Goal: Task Accomplishment & Management: Use online tool/utility

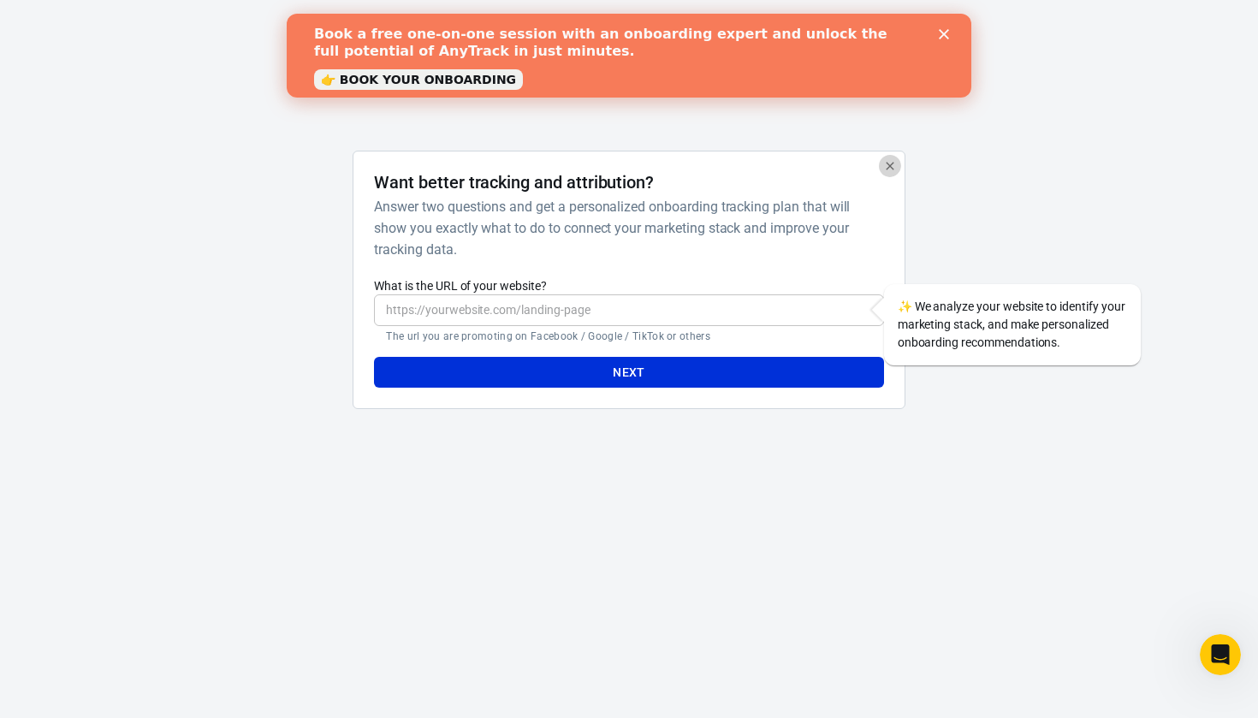
click at [891, 162] on icon "button" at bounding box center [890, 166] width 14 height 14
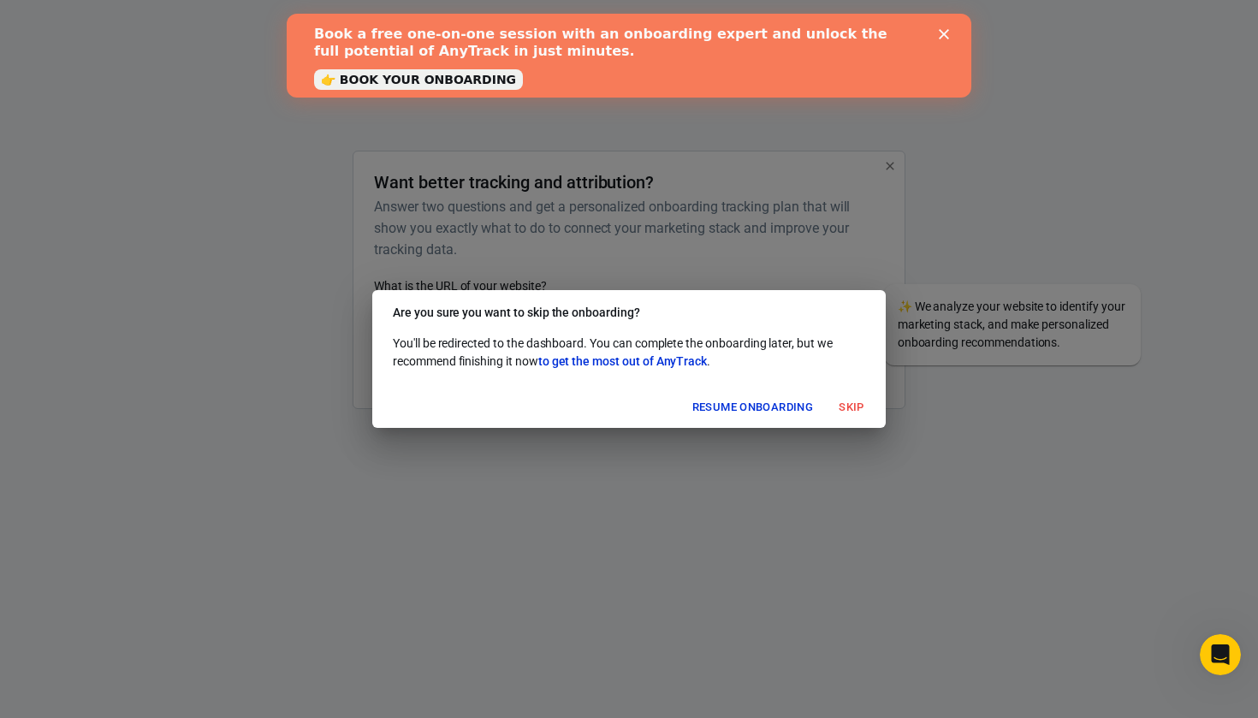
click at [849, 408] on button "Skip" at bounding box center [851, 408] width 55 height 27
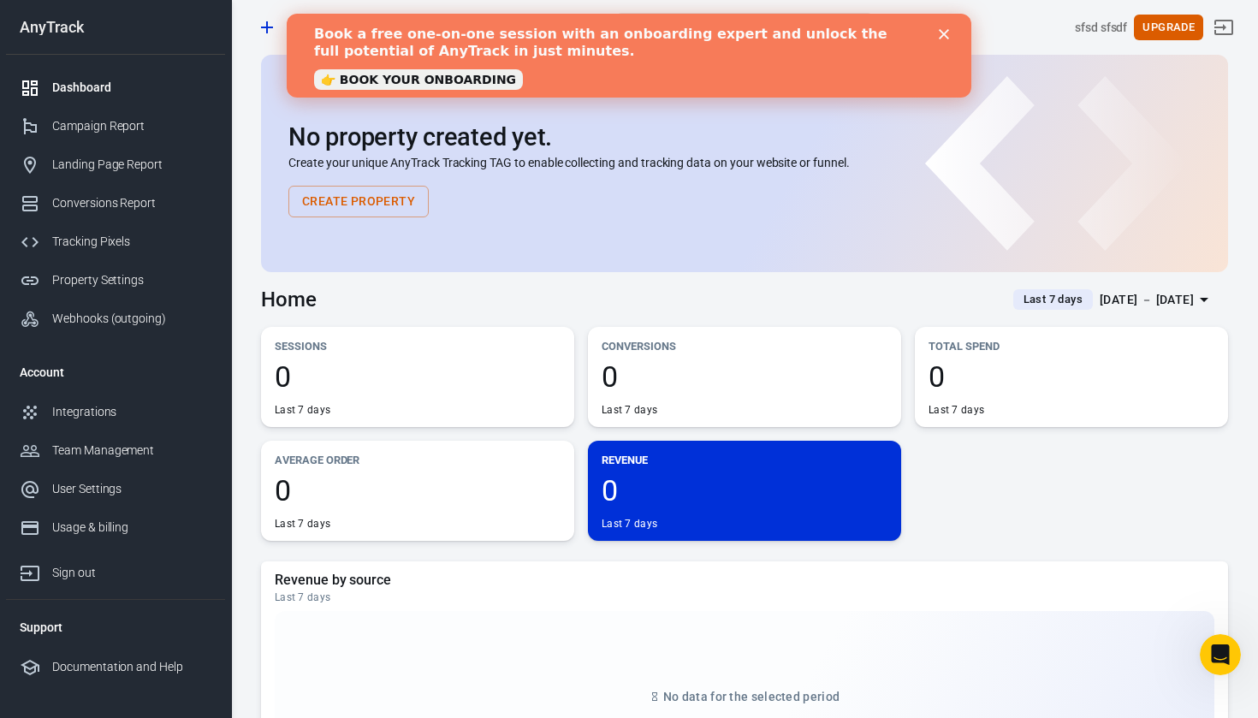
click at [948, 28] on div "Book a free one-on-one session with an onboarding expert and unlock the full po…" at bounding box center [629, 56] width 685 height 70
click at [943, 34] on polygon "Close" at bounding box center [944, 34] width 10 height 10
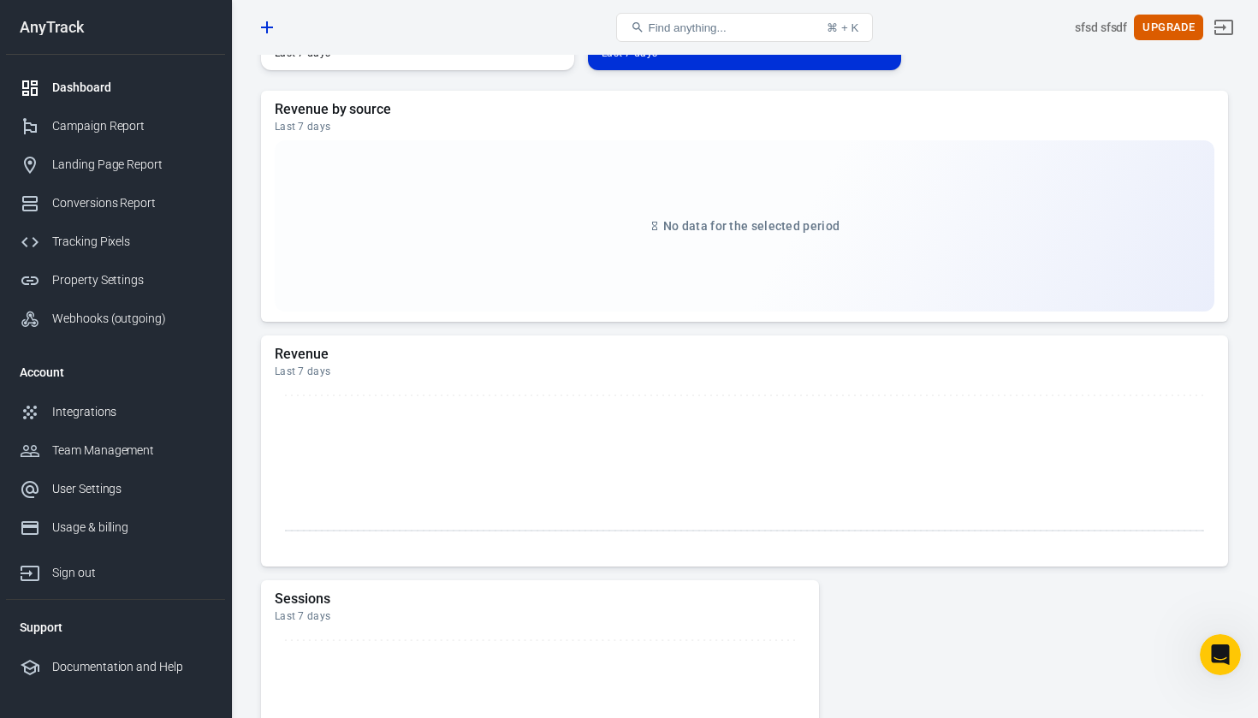
scroll to position [472, 0]
click at [68, 199] on div "Conversions Report" at bounding box center [131, 203] width 159 height 18
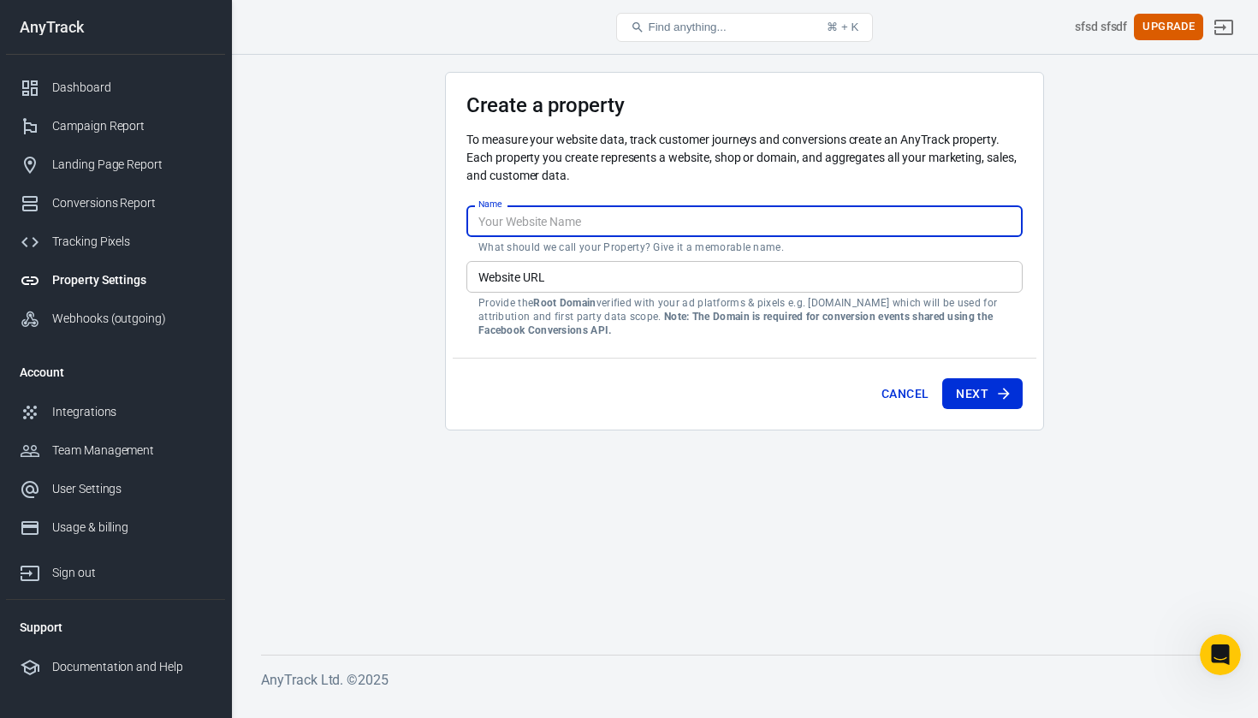
click at [509, 228] on input "Name" at bounding box center [744, 221] width 556 height 32
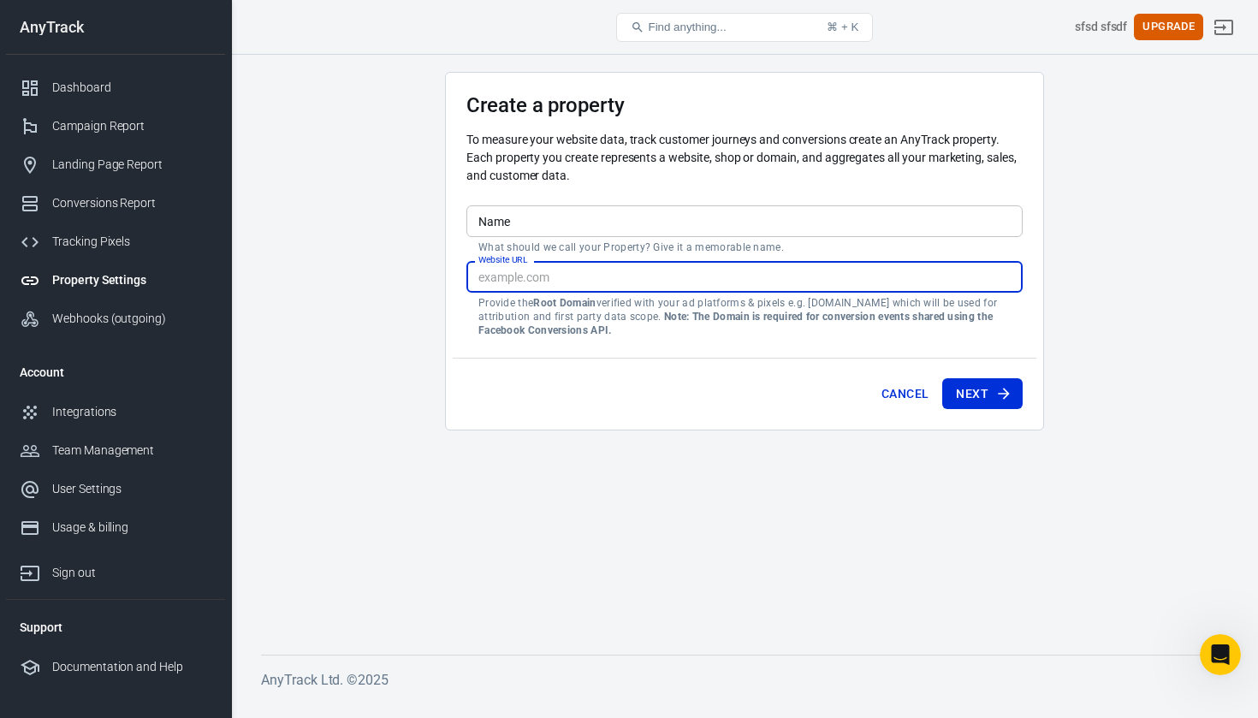
click at [521, 271] on input "Website URL" at bounding box center [744, 277] width 556 height 32
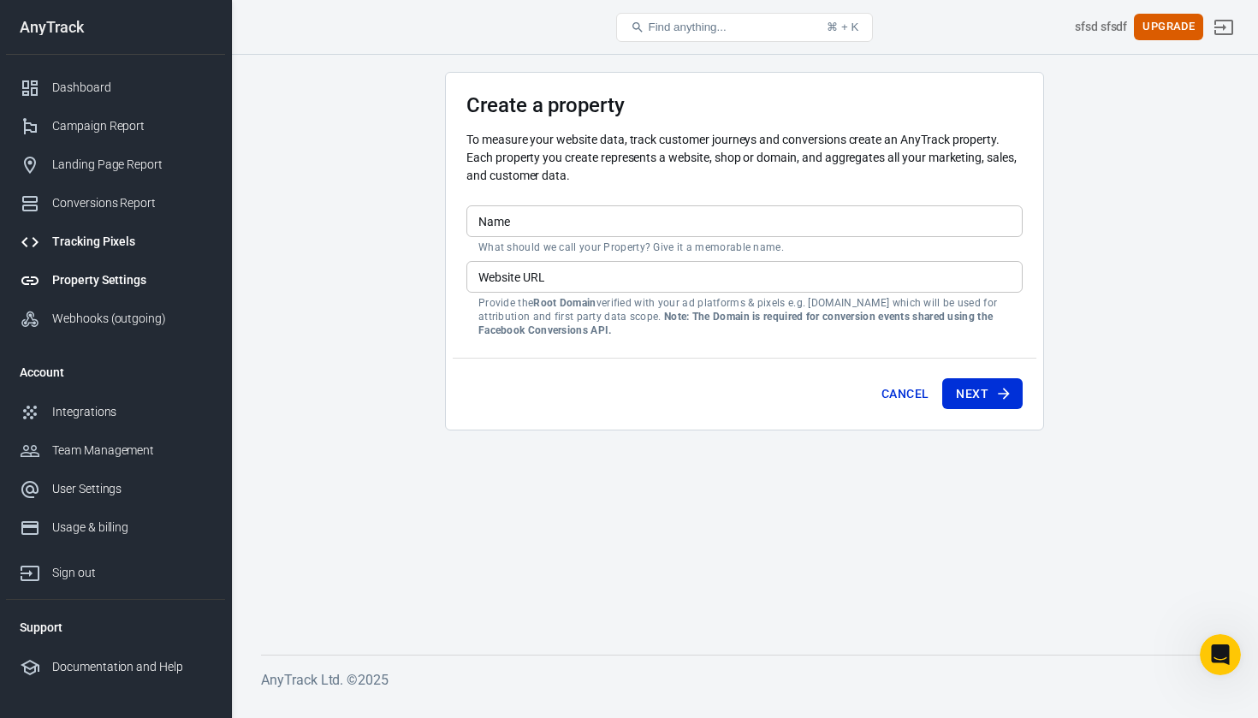
click at [147, 227] on link "Tracking Pixels" at bounding box center [115, 242] width 219 height 39
click at [142, 238] on div "Tracking Pixels" at bounding box center [131, 242] width 159 height 18
click at [98, 240] on div "Tracking Pixels" at bounding box center [131, 242] width 159 height 18
click at [152, 205] on div "Conversions Report" at bounding box center [131, 203] width 159 height 18
click at [142, 171] on div "Landing Page Report" at bounding box center [131, 165] width 159 height 18
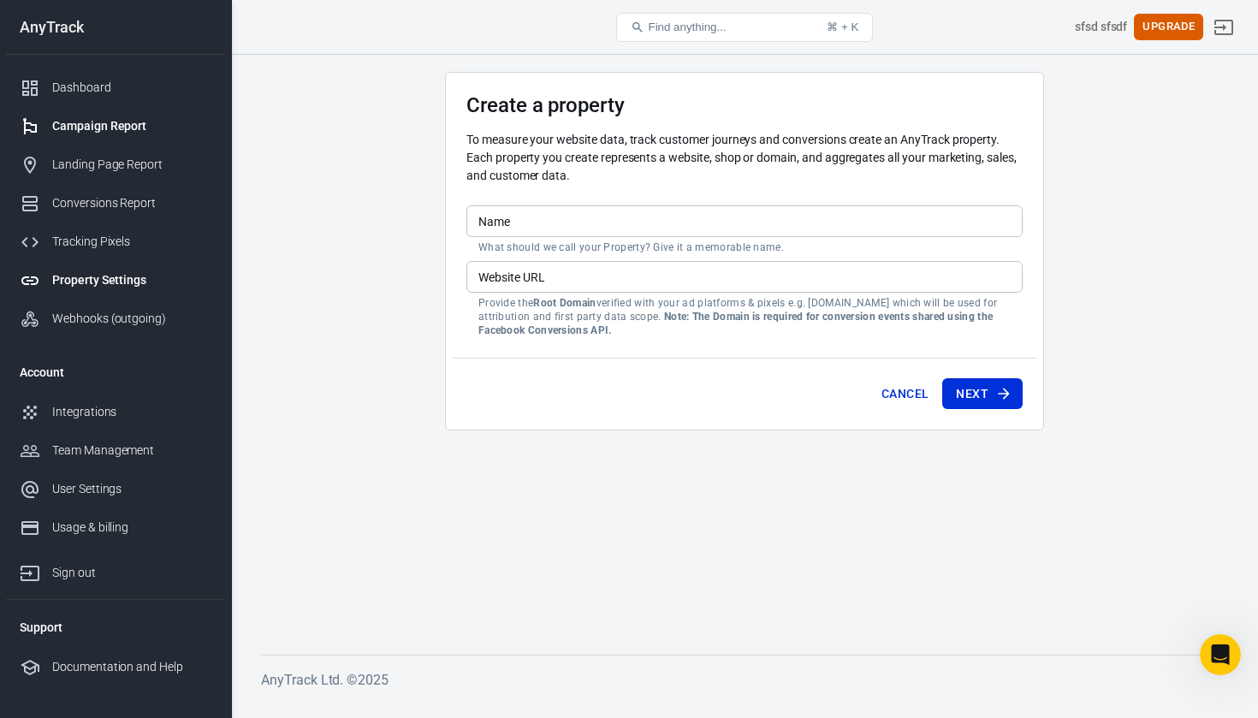
click at [139, 125] on div "Campaign Report" at bounding box center [131, 126] width 159 height 18
click at [132, 79] on div "Dashboard" at bounding box center [131, 88] width 159 height 18
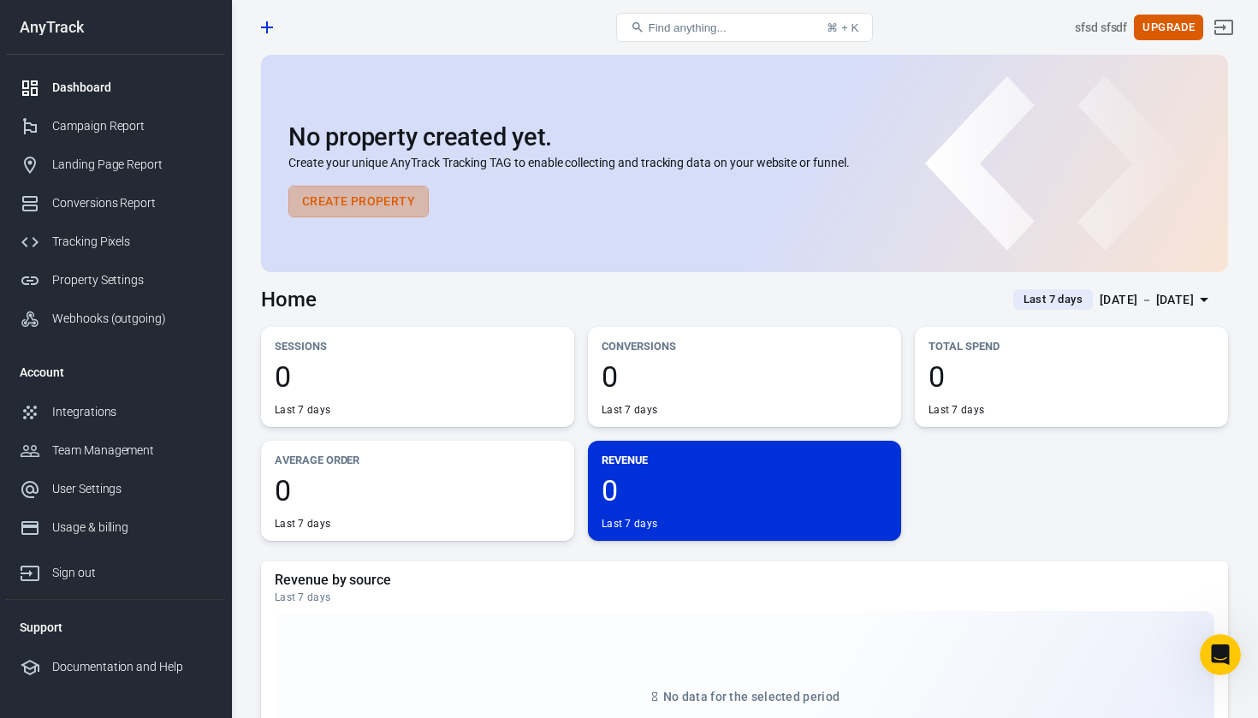
click at [372, 211] on button "Create Property" at bounding box center [358, 202] width 140 height 32
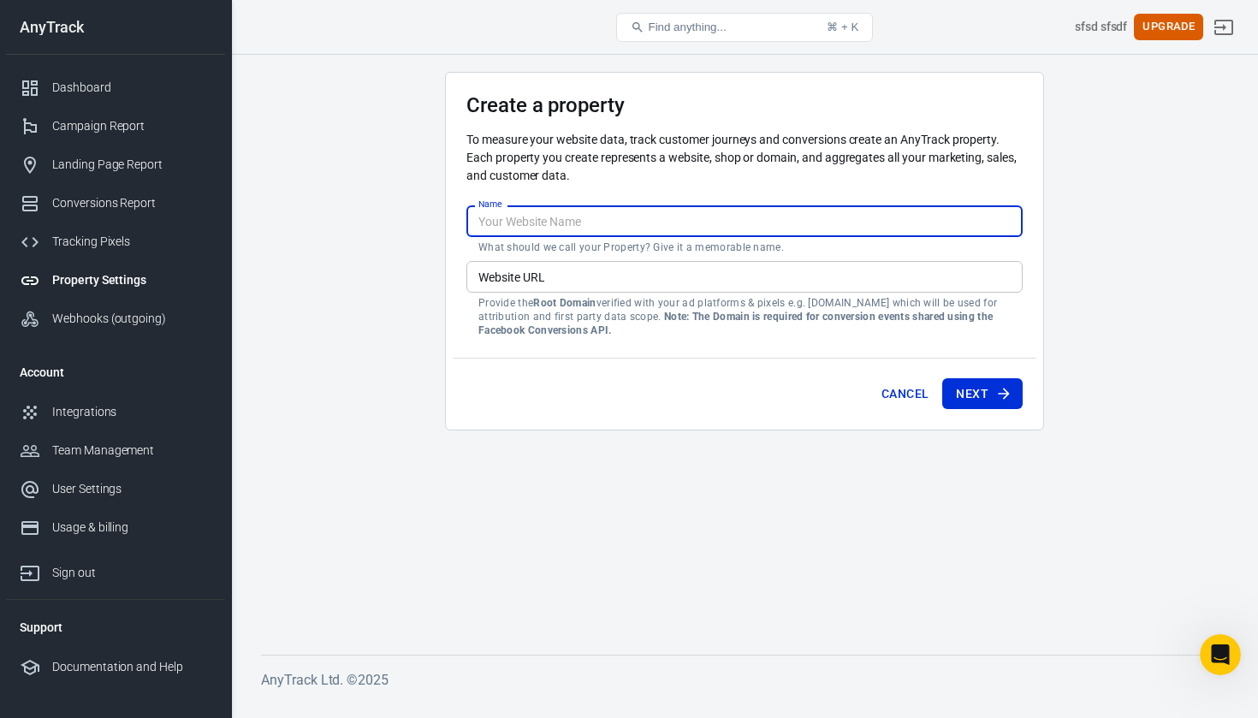
click at [565, 222] on input "Name" at bounding box center [744, 221] width 556 height 32
click at [551, 273] on input "Website URL" at bounding box center [744, 277] width 556 height 32
click at [547, 233] on input "Name" at bounding box center [744, 221] width 556 height 32
type input "ubkbk"
drag, startPoint x: 543, startPoint y: 274, endPoint x: 565, endPoint y: 273, distance: 22.3
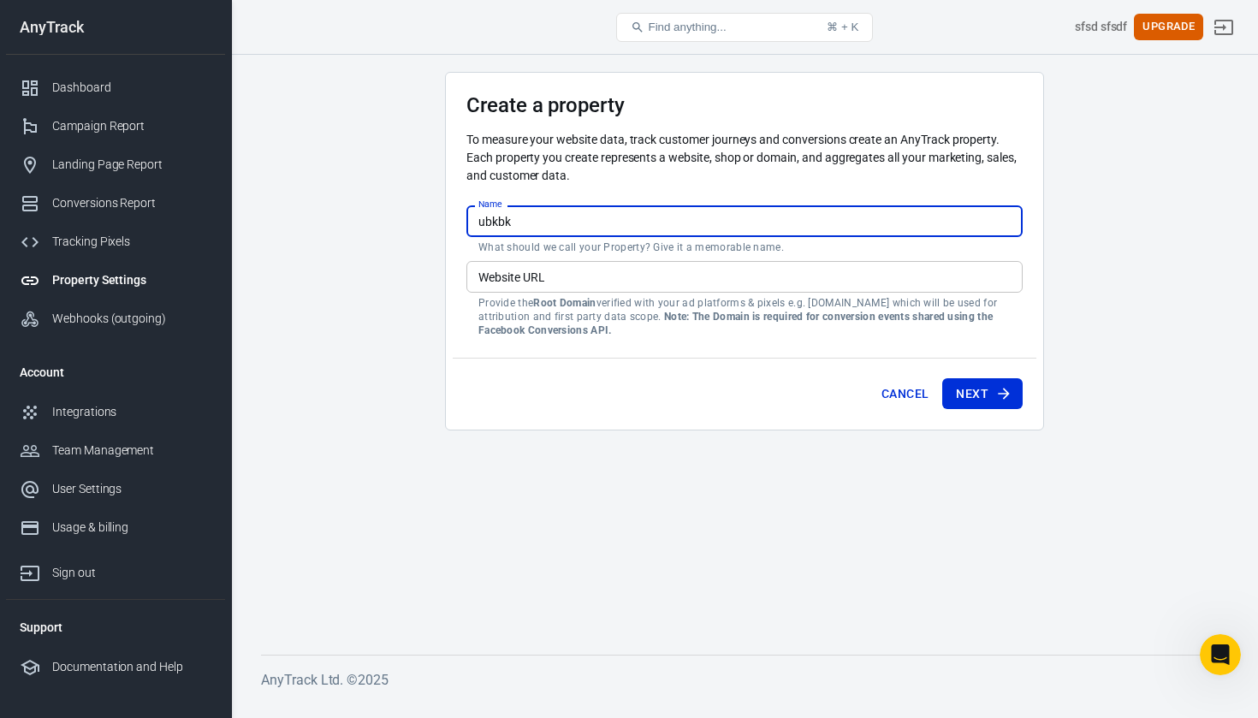
click at [565, 273] on input "Website URL" at bounding box center [744, 277] width 556 height 32
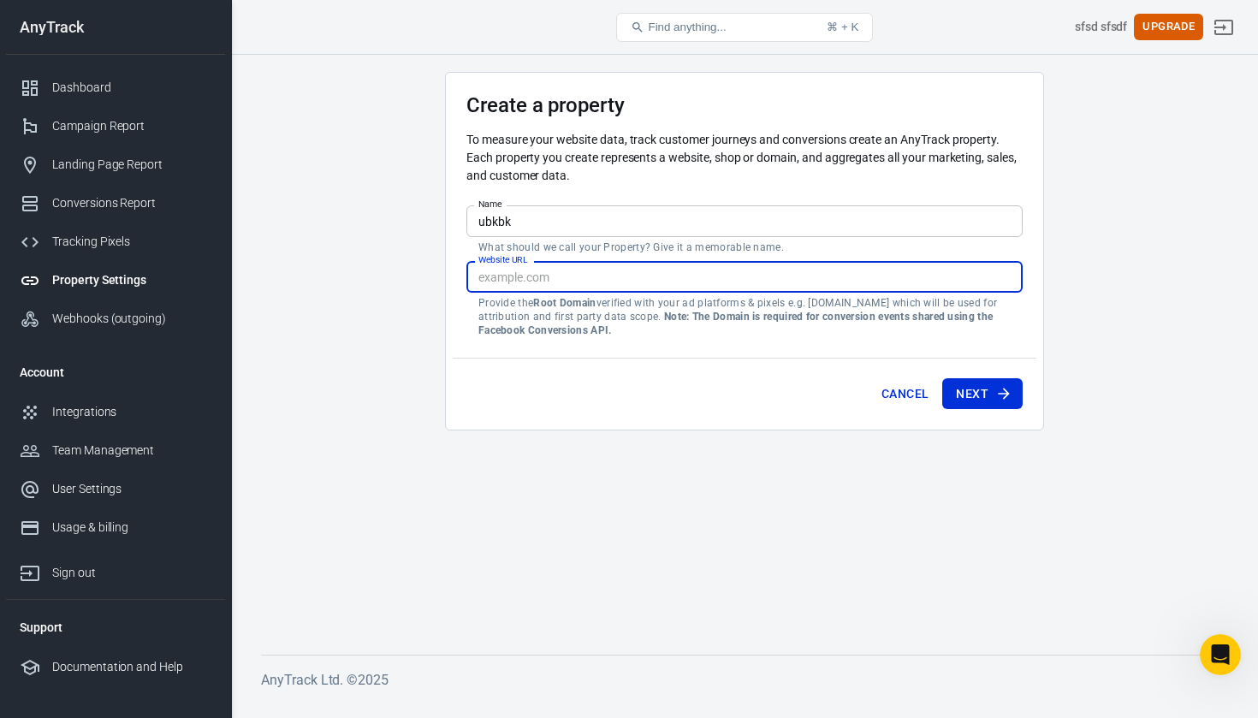
paste input "[URL][DOMAIN_NAME]"
type input "[URL][DOMAIN_NAME]"
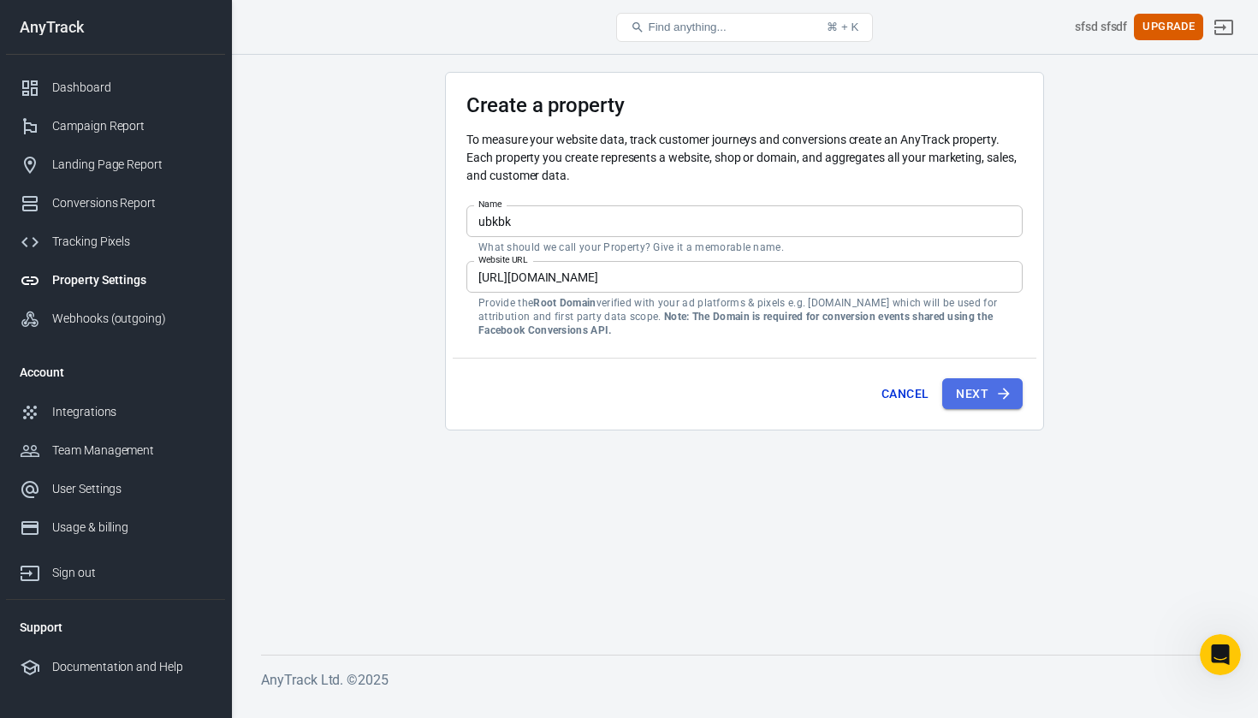
click at [1000, 387] on icon "submit" at bounding box center [1003, 393] width 17 height 17
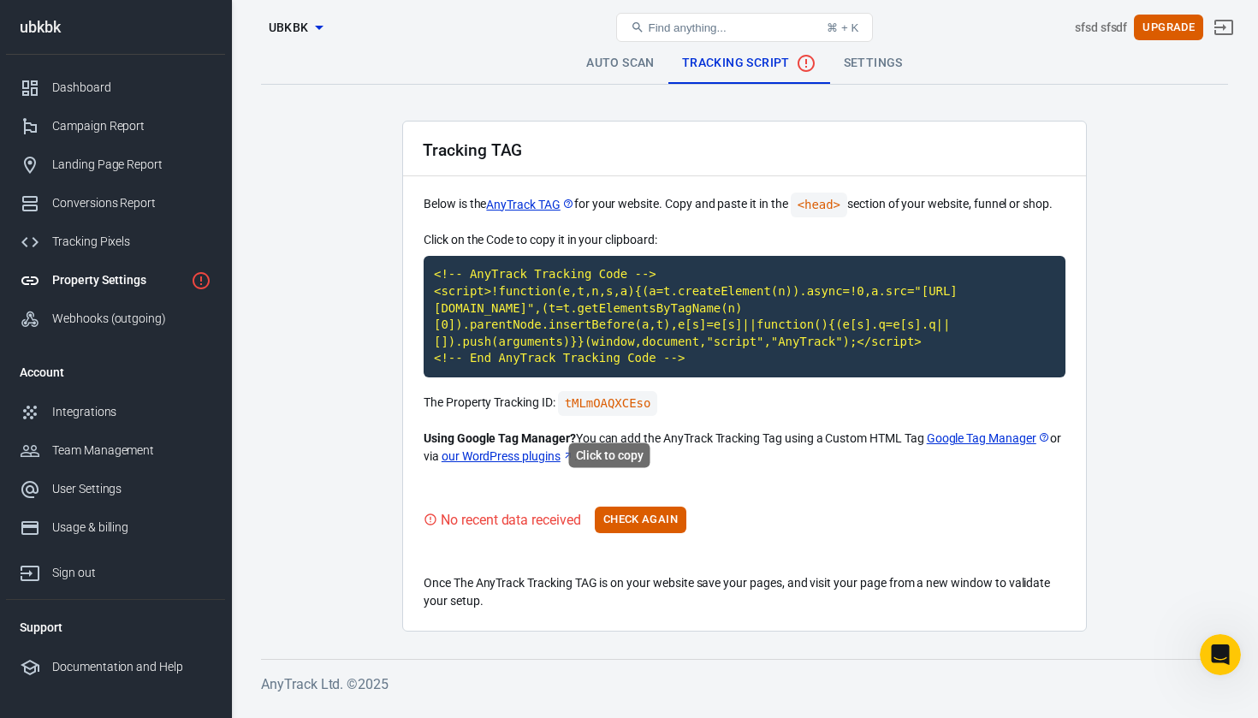
click at [629, 407] on code "tMLmOAQXCEso" at bounding box center [608, 403] width 100 height 25
click at [680, 527] on button "Check Again" at bounding box center [641, 520] width 92 height 27
click at [149, 121] on div "Campaign Report" at bounding box center [131, 126] width 159 height 18
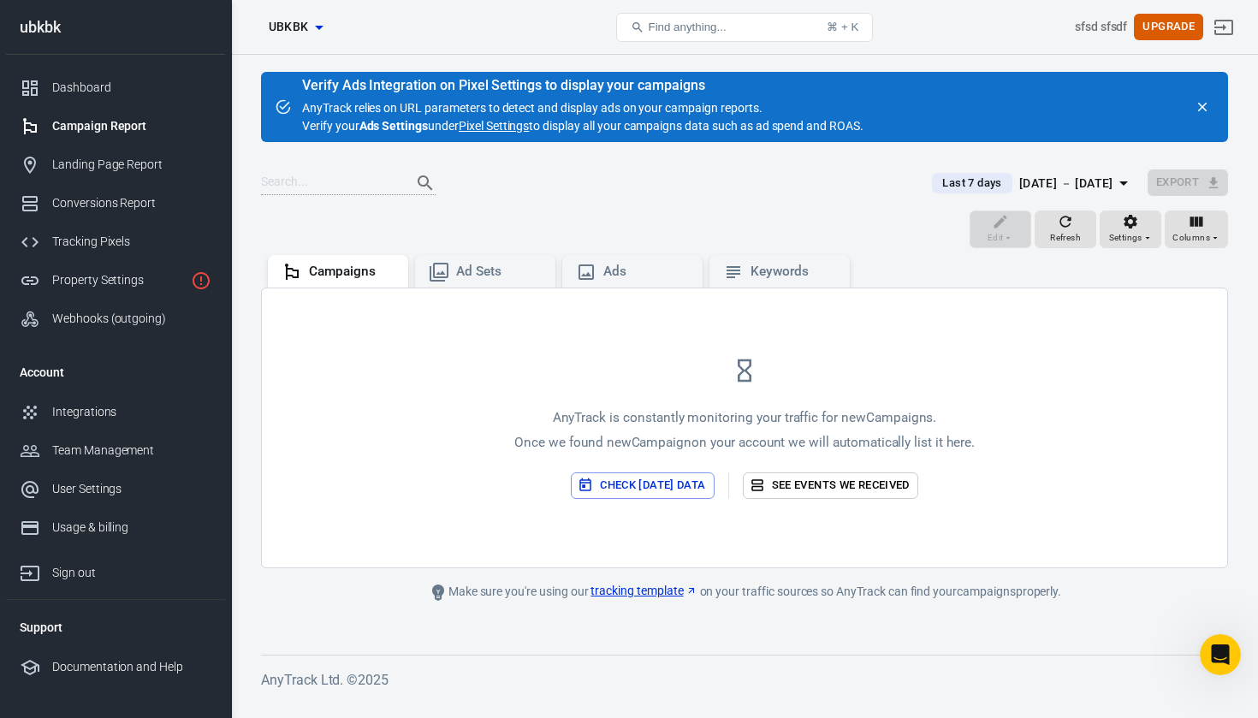
click at [407, 183] on button "Search" at bounding box center [425, 183] width 41 height 41
click at [477, 288] on div "AnyTrack is constantly monitoring your traffic for new Campaigns . Once we foun…" at bounding box center [744, 427] width 965 height 279
click at [472, 270] on div "Ad Sets" at bounding box center [499, 272] width 86 height 18
click at [648, 294] on div "AnyTrack is constantly monitoring your traffic for new Ad Sets . Once we found …" at bounding box center [744, 427] width 965 height 279
click at [765, 248] on div "Edit Refresh Settings Columns" at bounding box center [744, 231] width 967 height 41
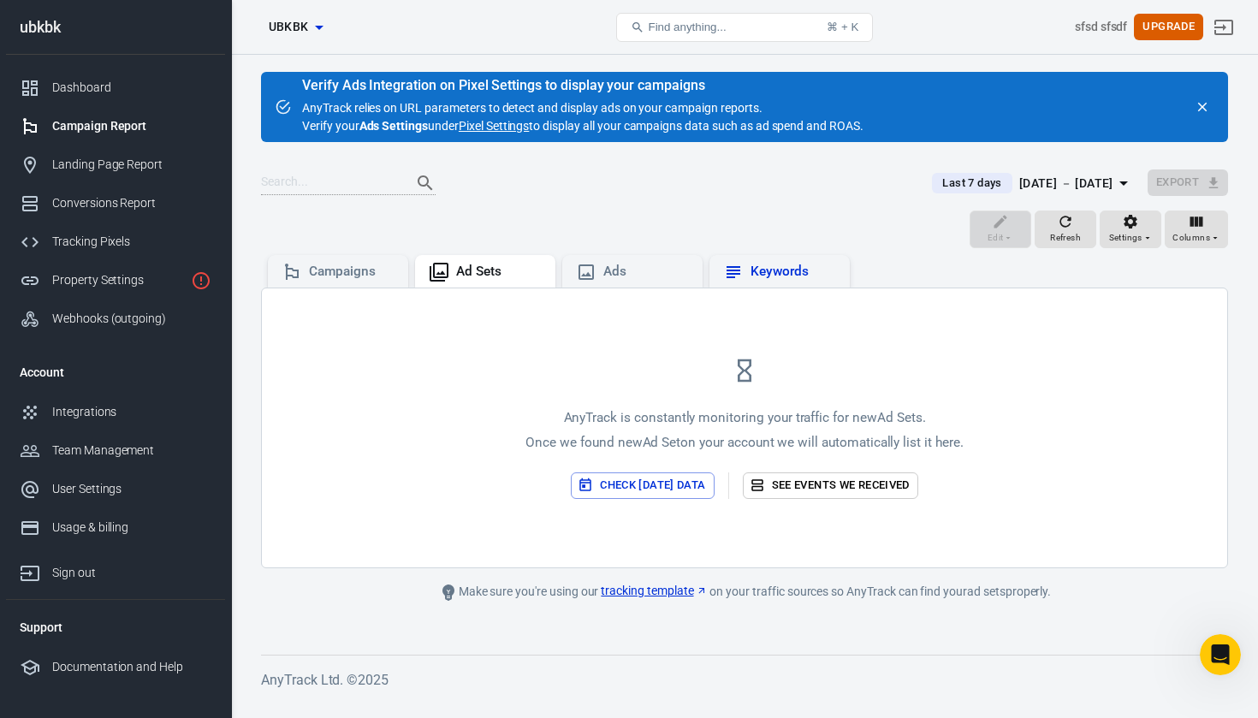
click at [767, 270] on div "Keywords" at bounding box center [794, 272] width 86 height 18
click at [145, 205] on div "Conversions Report" at bounding box center [131, 203] width 159 height 18
